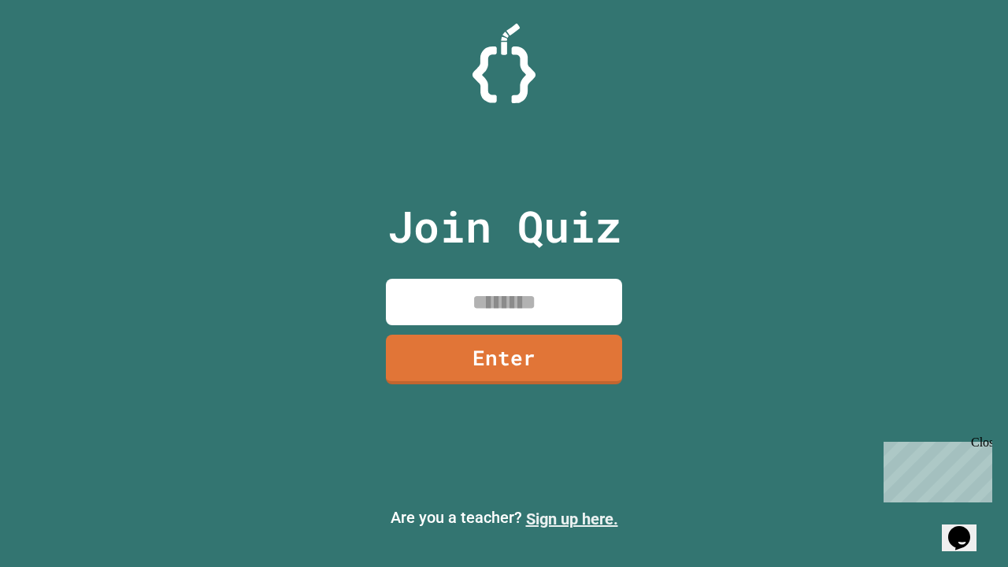
click at [572, 519] on link "Sign up here." at bounding box center [572, 519] width 92 height 19
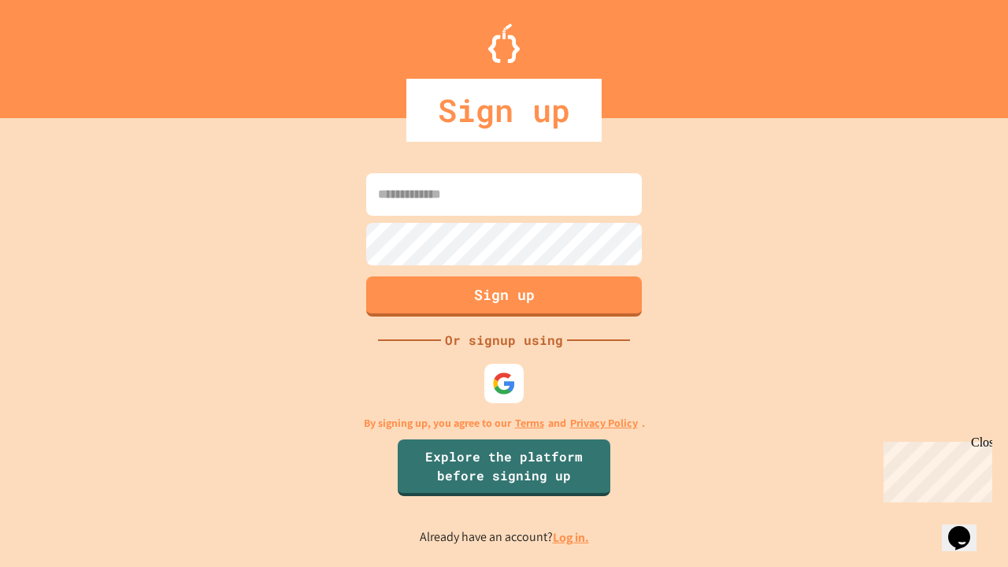
click at [572, 537] on link "Log in." at bounding box center [571, 537] width 36 height 17
